Goal: Find specific page/section: Find specific page/section

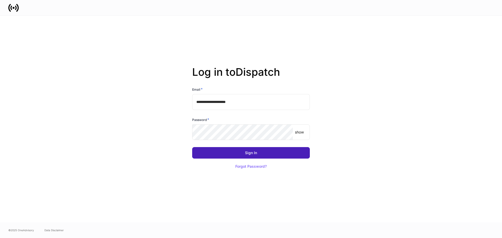
click at [243, 153] on button "Sign In" at bounding box center [251, 153] width 118 height 12
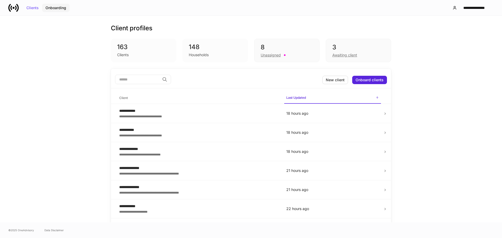
drag, startPoint x: 60, startPoint y: 8, endPoint x: 87, endPoint y: 20, distance: 28.6
click at [60, 8] on div "Onboarding" at bounding box center [55, 8] width 21 height 4
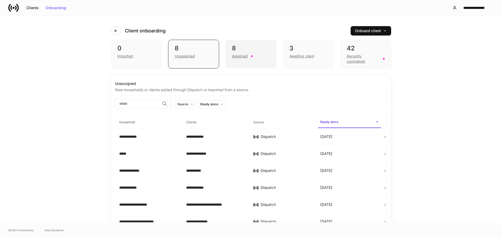
click at [241, 58] on div "Assigned" at bounding box center [240, 56] width 16 height 5
